Goal: Task Accomplishment & Management: Use online tool/utility

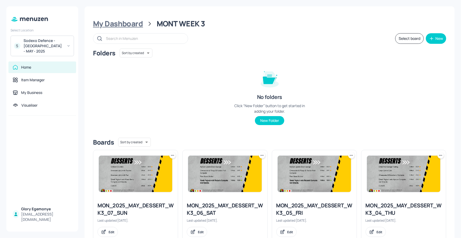
click at [134, 27] on div "My Dashboard" at bounding box center [118, 24] width 50 height 10
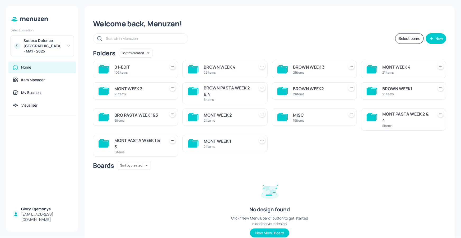
click at [372, 92] on icon at bounding box center [371, 91] width 10 height 7
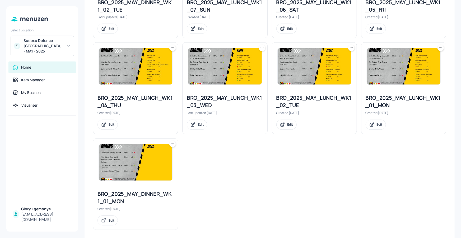
scroll to position [495, 0]
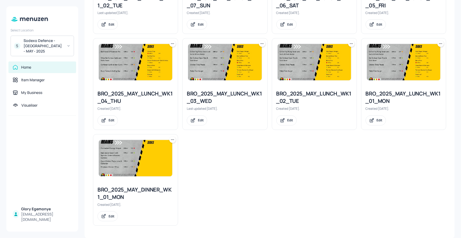
click at [172, 139] on icon at bounding box center [172, 139] width 5 height 5
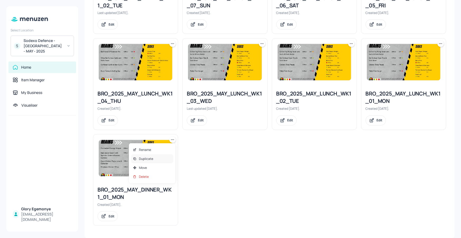
click at [164, 161] on div "Duplicate" at bounding box center [152, 158] width 42 height 9
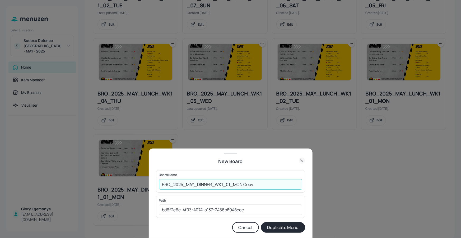
click at [252, 184] on input "BRO_2025_MAY_DINNER_WK1_01_MON Copy" at bounding box center [230, 184] width 143 height 11
drag, startPoint x: 155, startPoint y: 181, endPoint x: 160, endPoint y: 182, distance: 4.9
click at [155, 181] on div "New Board Board Name BRO_2025_MAY_DINNER_WK1_01_MON110825 ​ Path bd6f2c6c-4f03-…" at bounding box center [231, 193] width 164 height 89
click at [160, 182] on input "BRO_2025_MAY_DINNER_WK1_01_MON110825" at bounding box center [230, 184] width 143 height 11
type input "01ED-BRO_2025_MAY_DINNER_WK1_01_MON110825"
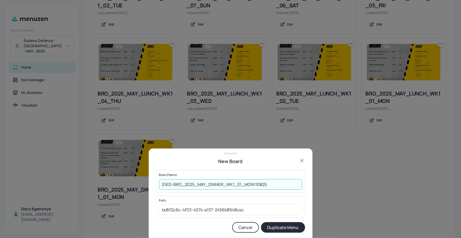
click at [276, 222] on button "Duplicate Menu" at bounding box center [283, 227] width 44 height 11
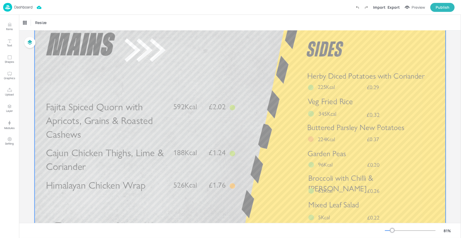
scroll to position [69, 0]
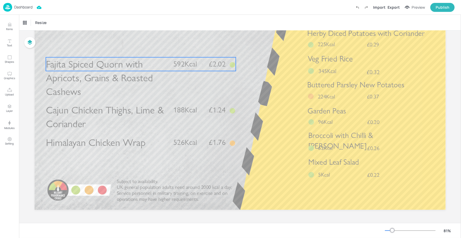
click at [97, 69] on span "Fajita Spiced Quorn with Apricots, Grains & Roasted Cashews" at bounding box center [99, 78] width 107 height 40
click at [66, 23] on div "Fajita Spiced Quorn with Apricots, Grains & Roasted Cashews" at bounding box center [45, 22] width 44 height 5
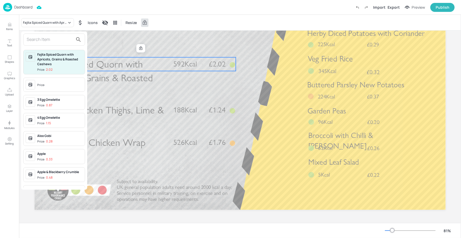
click at [72, 41] on input "text" at bounding box center [50, 39] width 46 height 8
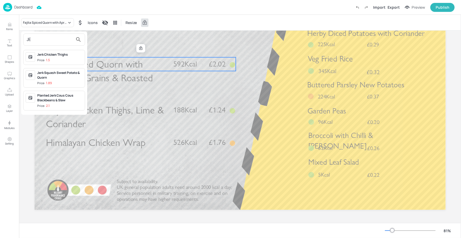
type input "J"
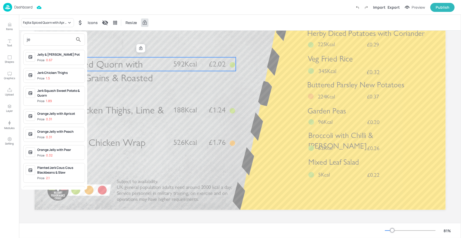
type input "j"
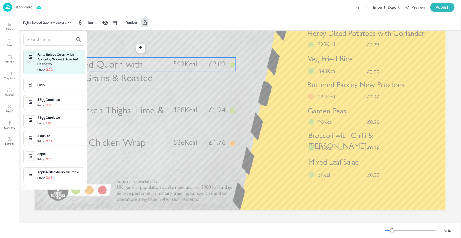
type input "n"
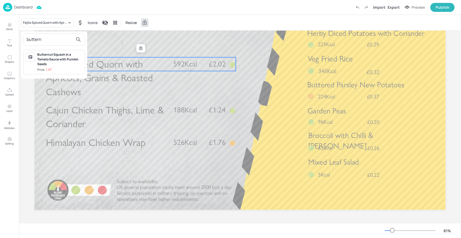
click at [52, 39] on input "buttern" at bounding box center [50, 39] width 46 height 8
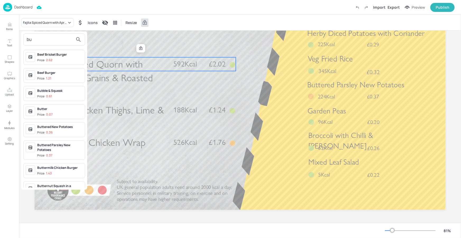
type input "b"
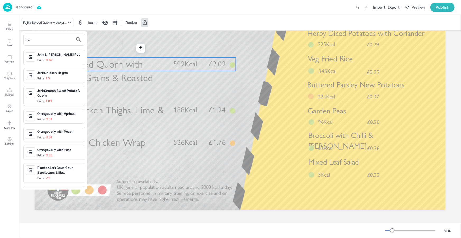
type input "j"
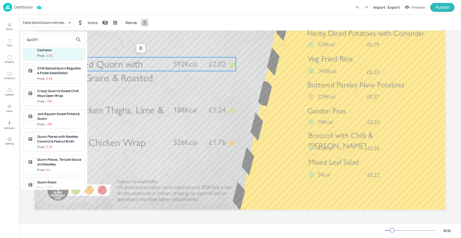
scroll to position [22, 0]
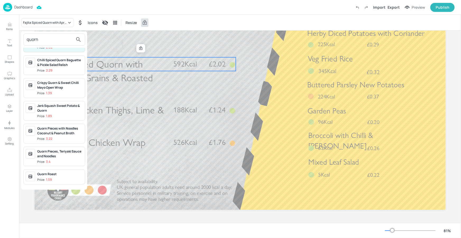
type input "quorn"
click at [62, 110] on div "Jerk Squash Sweet Potato & Quorn" at bounding box center [59, 108] width 45 height 10
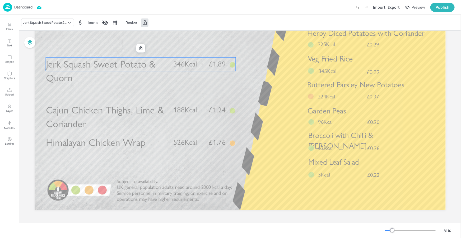
click at [151, 79] on p "Jerk Squash Sweet Potato & Quorn" at bounding box center [107, 70] width 122 height 27
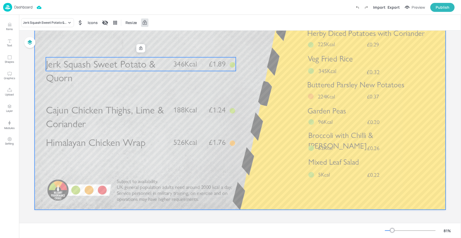
click at [134, 97] on div at bounding box center [240, 94] width 411 height 231
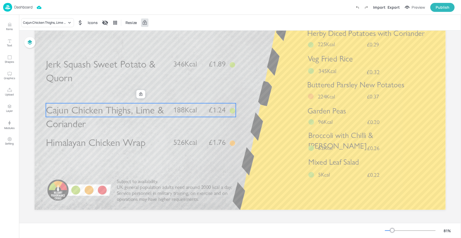
drag, startPoint x: 129, startPoint y: 114, endPoint x: 129, endPoint y: 110, distance: 3.4
click at [129, 110] on span "Cajun Chicken Thighs, Lime & Coriander" at bounding box center [105, 117] width 118 height 26
click at [139, 96] on icon at bounding box center [141, 94] width 4 height 4
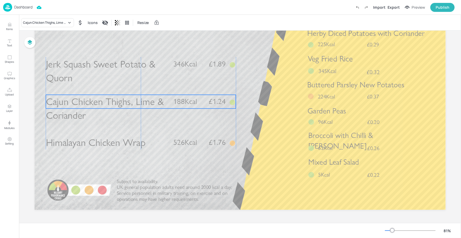
drag, startPoint x: 135, startPoint y: 114, endPoint x: 135, endPoint y: 106, distance: 8.5
click at [135, 106] on span "Cajun Chicken Thighs, Lime & Coriander" at bounding box center [105, 109] width 118 height 26
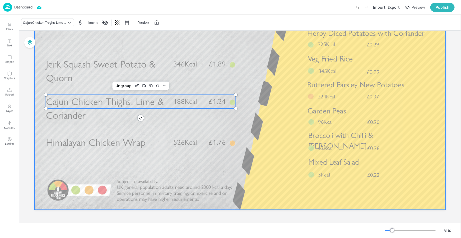
click at [128, 129] on div at bounding box center [240, 94] width 411 height 231
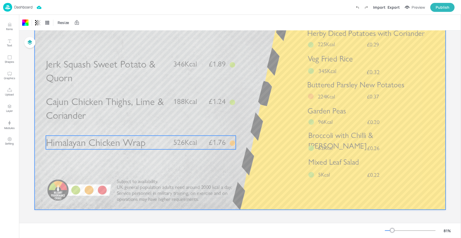
click at [122, 141] on span "Himalayan Chicken Wrap" at bounding box center [96, 143] width 100 height 12
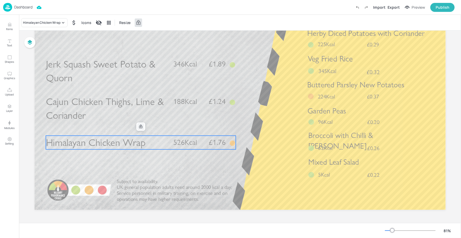
click at [136, 127] on div at bounding box center [140, 126] width 9 height 8
drag, startPoint x: 131, startPoint y: 137, endPoint x: 141, endPoint y: 127, distance: 14.0
click at [131, 137] on span "Himalayan Chicken Wrap" at bounding box center [96, 143] width 100 height 12
click at [142, 126] on div at bounding box center [140, 126] width 7 height 7
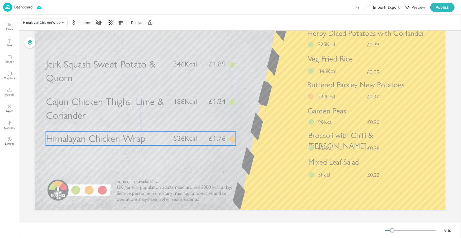
drag, startPoint x: 136, startPoint y: 135, endPoint x: 136, endPoint y: 131, distance: 4.0
click at [136, 133] on span "Himalayan Chicken Wrap" at bounding box center [96, 139] width 100 height 12
click at [42, 19] on div "Himalayan Chicken Wrap Icons Resize" at bounding box center [240, 23] width 442 height 16
click at [45, 22] on div "Himalayan Chicken Wrap" at bounding box center [41, 22] width 37 height 5
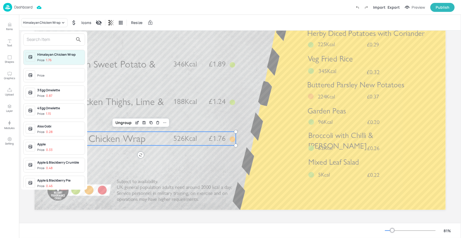
drag, startPoint x: 44, startPoint y: 37, endPoint x: 40, endPoint y: 42, distance: 6.4
click at [44, 37] on input "text" at bounding box center [50, 39] width 46 height 8
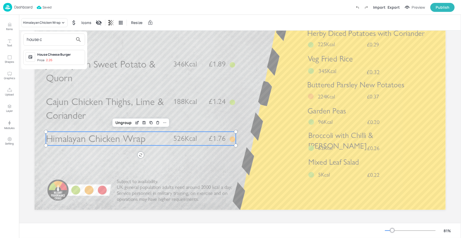
type input "house c"
click at [35, 58] on div "House Cheese Burger Price: 2.26" at bounding box center [54, 57] width 62 height 15
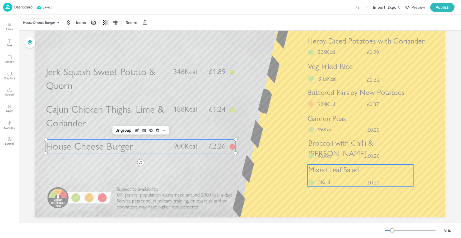
scroll to position [59, 0]
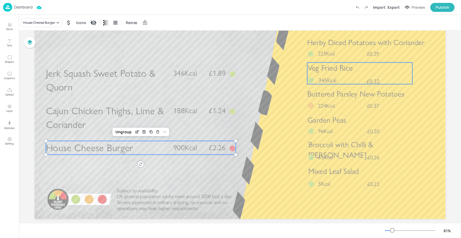
click at [377, 78] on span "£0.32" at bounding box center [372, 81] width 13 height 6
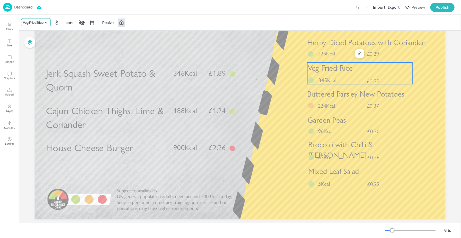
click at [30, 19] on div "Veg Fried Rice" at bounding box center [36, 22] width 30 height 9
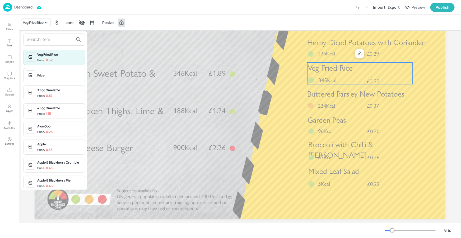
click at [31, 22] on div at bounding box center [230, 119] width 461 height 238
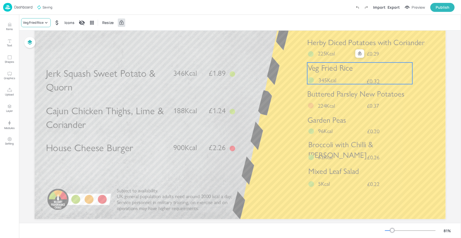
click at [37, 23] on div "Veg Fried Rice" at bounding box center [33, 22] width 21 height 5
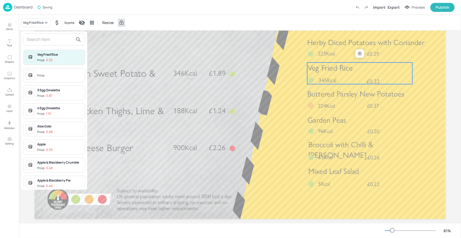
click at [45, 41] on input "text" at bounding box center [50, 39] width 46 height 8
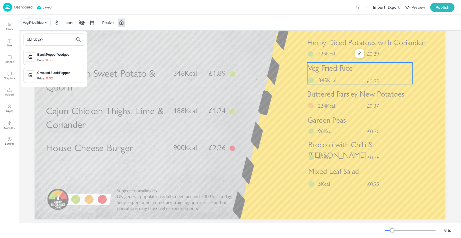
type input "black pe"
click at [59, 59] on span "Price: 0.35" at bounding box center [59, 60] width 45 height 4
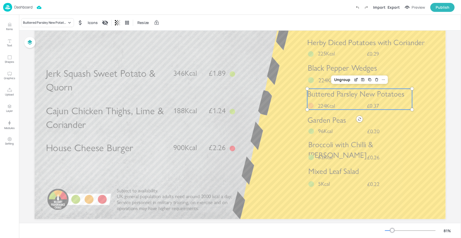
click at [339, 108] on p "224Kcal" at bounding box center [329, 106] width 22 height 8
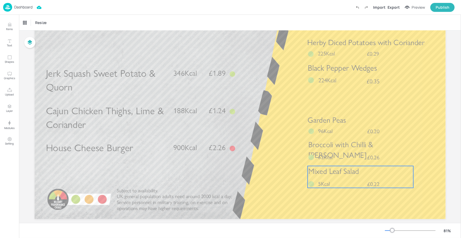
click at [349, 174] on span "Mixed Leaf Salad" at bounding box center [333, 171] width 50 height 9
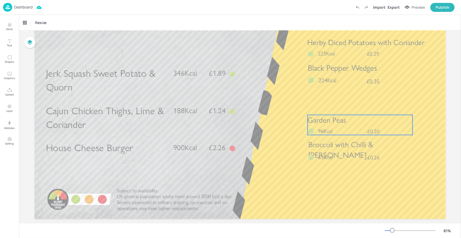
click at [349, 144] on span "Broccoli with Chilli & [PERSON_NAME]" at bounding box center [340, 150] width 65 height 20
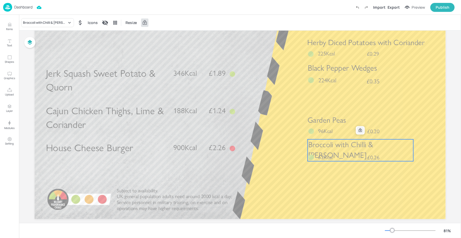
click at [362, 130] on div at bounding box center [360, 130] width 7 height 7
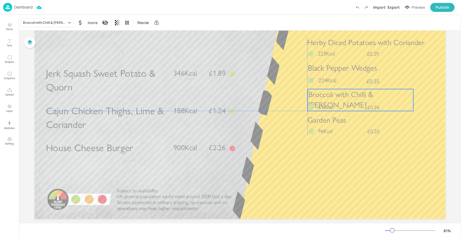
drag, startPoint x: 357, startPoint y: 148, endPoint x: 363, endPoint y: 126, distance: 23.4
click at [356, 99] on span "Broccoli with Chilli & [PERSON_NAME]" at bounding box center [340, 100] width 65 height 20
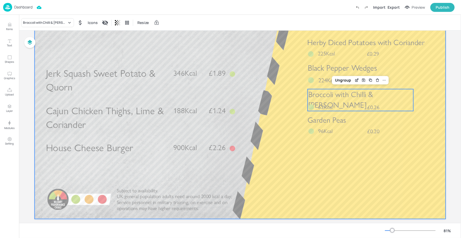
click at [364, 165] on div at bounding box center [240, 103] width 411 height 231
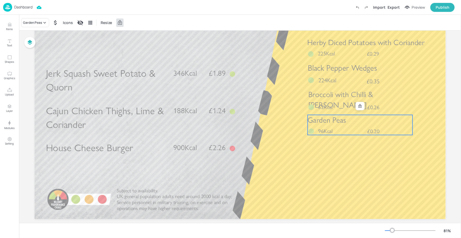
click at [358, 126] on div "Garden Peas £0.20 96Kcal" at bounding box center [359, 125] width 105 height 20
drag, startPoint x: 358, startPoint y: 126, endPoint x: 360, endPoint y: 115, distance: 12.2
click at [358, 128] on div "Garden Peas £0.20 96Kcal" at bounding box center [359, 125] width 105 height 20
click at [360, 108] on div at bounding box center [359, 106] width 7 height 7
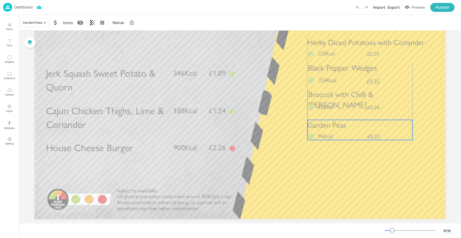
drag, startPoint x: 356, startPoint y: 123, endPoint x: 357, endPoint y: 120, distance: 3.2
click at [355, 127] on p "Garden Peas" at bounding box center [359, 125] width 105 height 11
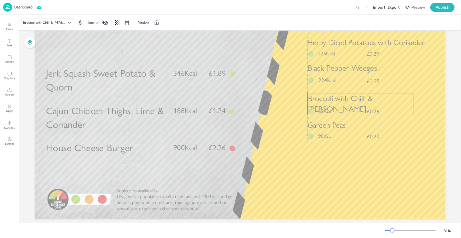
drag, startPoint x: 356, startPoint y: 97, endPoint x: 356, endPoint y: 100, distance: 3.2
click at [356, 100] on span "Broccoli with Chilli & [PERSON_NAME]" at bounding box center [340, 104] width 65 height 20
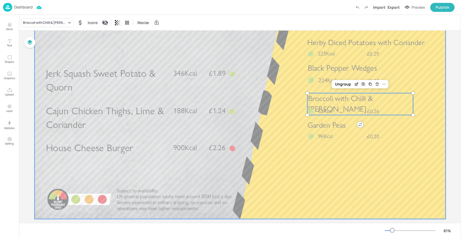
click at [355, 171] on div at bounding box center [240, 103] width 411 height 231
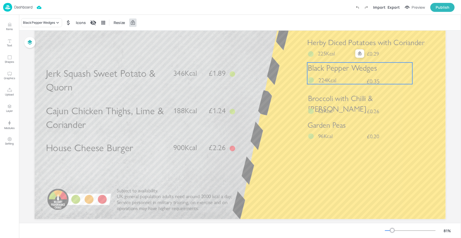
drag, startPoint x: 363, startPoint y: 76, endPoint x: 362, endPoint y: 64, distance: 11.7
click at [362, 78] on div "Black Pepper Wedges £0.35 224Kcal" at bounding box center [359, 74] width 105 height 22
click at [361, 56] on div at bounding box center [359, 53] width 7 height 7
drag, startPoint x: 355, startPoint y: 70, endPoint x: 354, endPoint y: 73, distance: 3.0
click at [354, 73] on span "Black Pepper Wedges" at bounding box center [342, 71] width 69 height 10
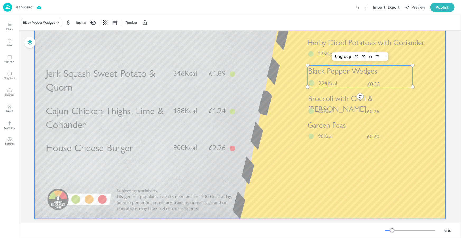
click at [399, 182] on div at bounding box center [240, 103] width 411 height 231
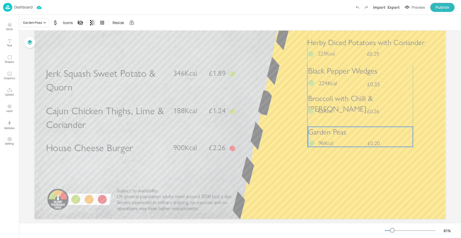
drag, startPoint x: 367, startPoint y: 135, endPoint x: 367, endPoint y: 127, distance: 8.5
click at [367, 142] on span "£0.20" at bounding box center [373, 143] width 12 height 6
click at [365, 133] on p "Garden Peas" at bounding box center [360, 131] width 105 height 11
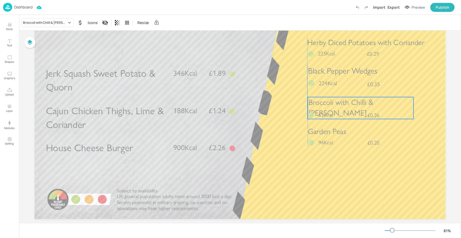
click at [363, 106] on span "Broccoli with Chilli & [PERSON_NAME]" at bounding box center [340, 108] width 65 height 20
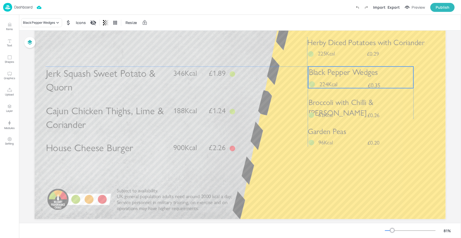
click at [361, 80] on div "Black Pepper Wedges £0.35 224Kcal" at bounding box center [360, 78] width 105 height 22
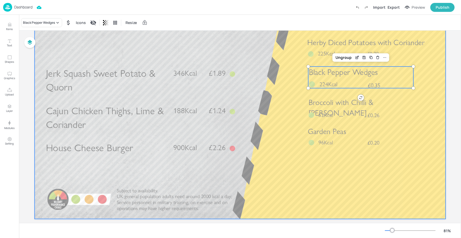
click at [368, 187] on div at bounding box center [240, 103] width 411 height 231
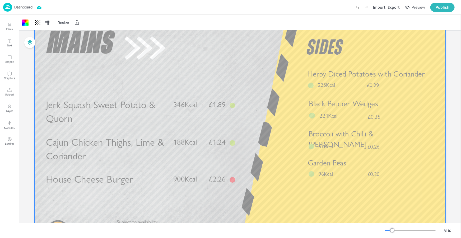
scroll to position [24, 0]
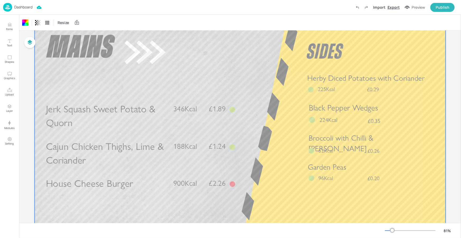
click at [398, 9] on div "Export" at bounding box center [393, 7] width 12 height 6
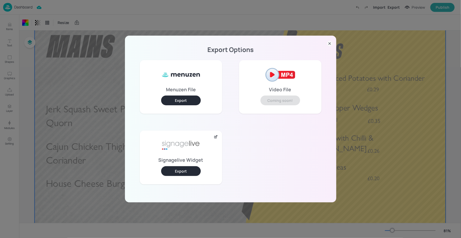
click at [186, 172] on button "Export" at bounding box center [181, 171] width 40 height 10
